Goal: Register for event/course

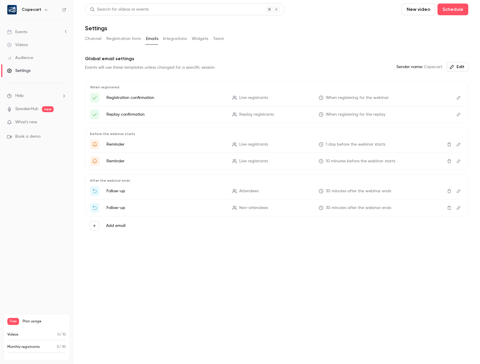
click at [22, 32] on div "Events" at bounding box center [17, 32] width 20 height 6
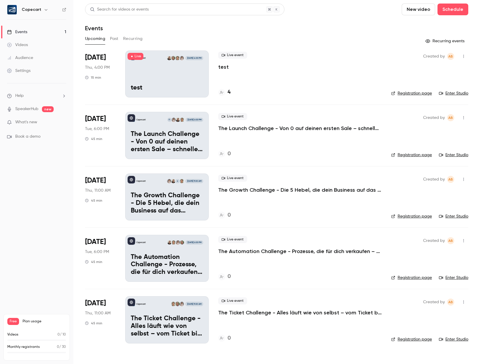
click at [243, 69] on div "Live event test" at bounding box center [300, 61] width 164 height 19
click at [291, 93] on link "Registration page" at bounding box center [411, 93] width 41 height 6
